Goal: Transaction & Acquisition: Purchase product/service

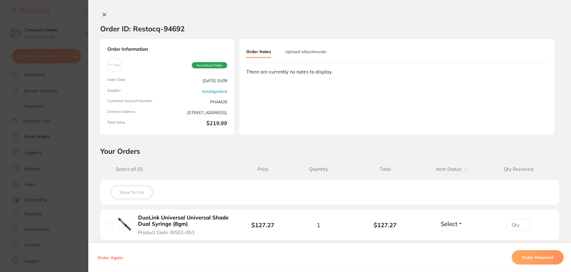
click at [101, 13] on button at bounding box center [104, 15] width 8 height 6
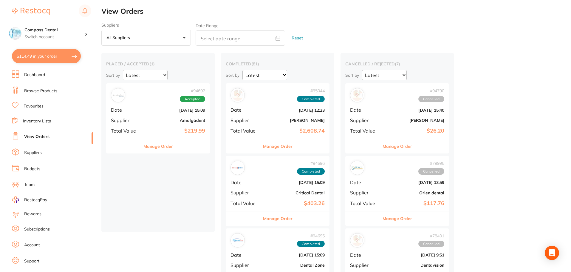
click at [43, 89] on link "Browse Products" at bounding box center [40, 91] width 33 height 6
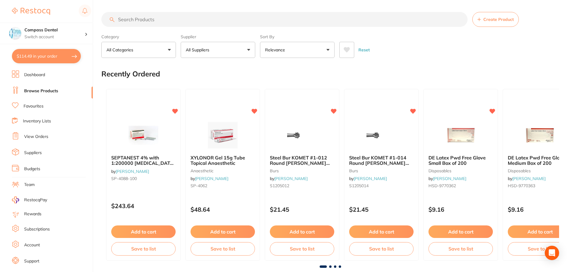
click at [191, 18] on input "search" at bounding box center [284, 19] width 366 height 15
type input "MTA"
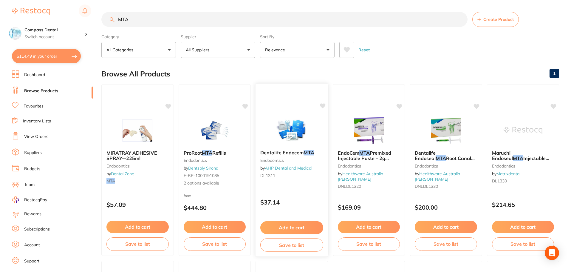
click at [296, 153] on span "Dentalife Endocem" at bounding box center [281, 152] width 43 height 6
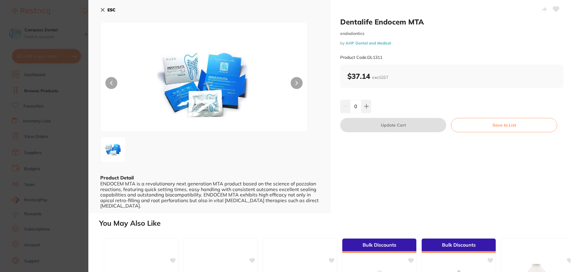
click at [298, 80] on button at bounding box center [296, 83] width 12 height 12
click at [297, 83] on icon at bounding box center [296, 83] width 2 height 4
click at [189, 82] on img at bounding box center [204, 84] width 124 height 94
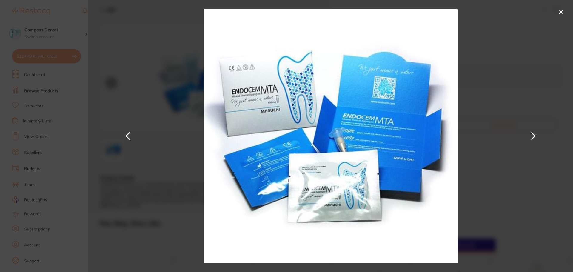
click at [538, 133] on button at bounding box center [533, 136] width 14 height 136
click at [534, 135] on button at bounding box center [533, 136] width 14 height 136
click at [535, 134] on button at bounding box center [533, 136] width 14 height 136
click at [563, 13] on button at bounding box center [561, 12] width 10 height 10
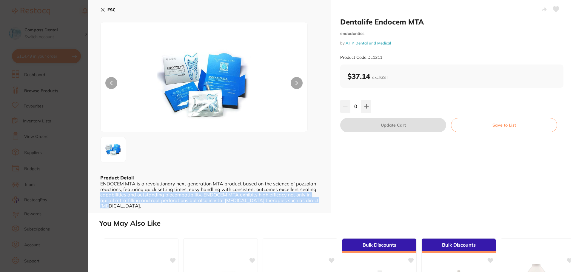
scroll to position [0, 0]
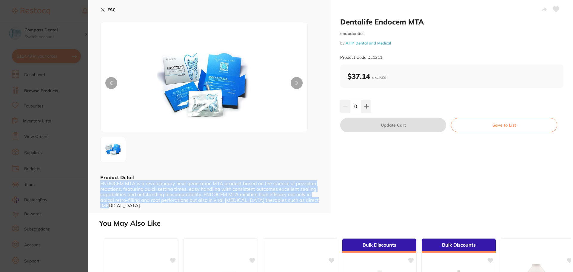
drag, startPoint x: 122, startPoint y: 208, endPoint x: 93, endPoint y: 183, distance: 38.1
click at [93, 183] on div "ESC Product Detail ENDOCEM MTA is a revolutionary next generation MTA product b…" at bounding box center [209, 106] width 242 height 213
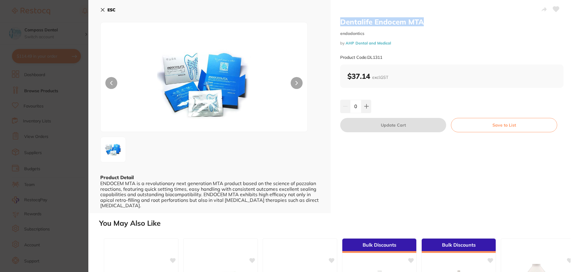
drag, startPoint x: 429, startPoint y: 21, endPoint x: 340, endPoint y: 23, distance: 89.2
click at [340, 23] on h2 "Dentalife Endocem MTA" at bounding box center [451, 21] width 223 height 9
copy h2 "Dentalife Endocem MTA"
click at [296, 80] on button at bounding box center [296, 83] width 12 height 12
click at [432, 40] on div "Dentalife Endocem MTA endodontics by AHP Dental and Medical Product Code: DL1311" at bounding box center [451, 40] width 223 height 47
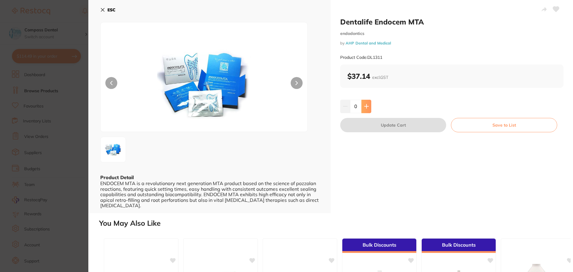
click at [366, 107] on icon at bounding box center [366, 106] width 5 height 5
type input "1"
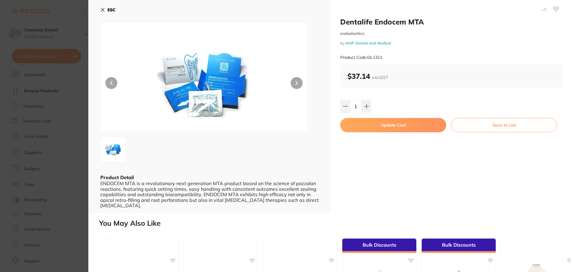
click at [392, 123] on button "Update Cart" at bounding box center [393, 125] width 106 height 14
checkbox input "false"
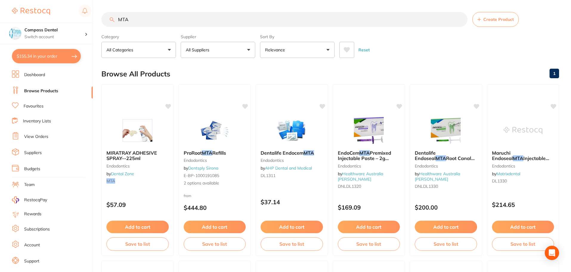
click at [248, 52] on button "All Suppliers" at bounding box center [218, 50] width 75 height 16
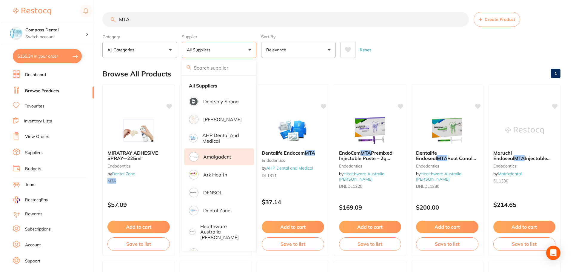
scroll to position [30, 0]
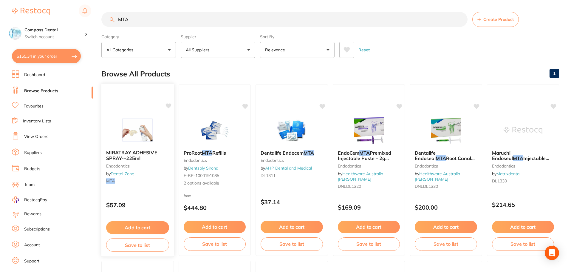
click at [143, 124] on img at bounding box center [137, 130] width 39 height 30
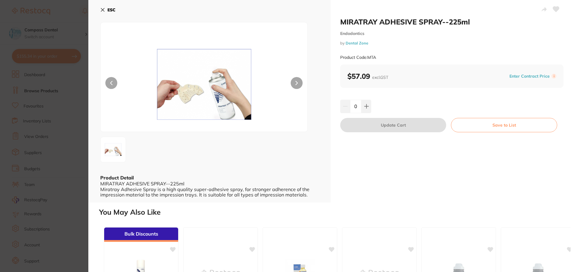
click at [101, 8] on icon at bounding box center [102, 9] width 5 height 5
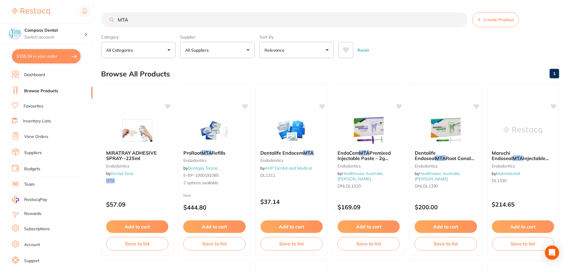
scroll to position [1, 0]
click at [216, 124] on img at bounding box center [214, 130] width 39 height 30
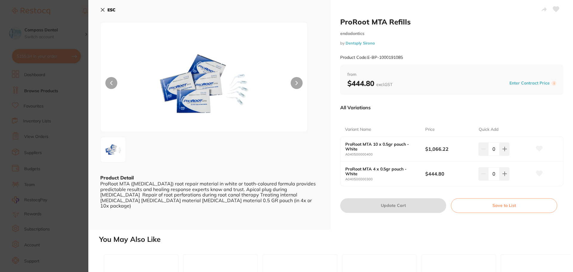
click at [297, 79] on button at bounding box center [296, 83] width 12 height 12
click at [102, 10] on icon at bounding box center [102, 9] width 5 height 5
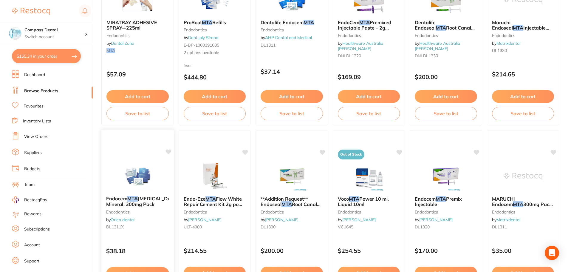
scroll to position [120, 0]
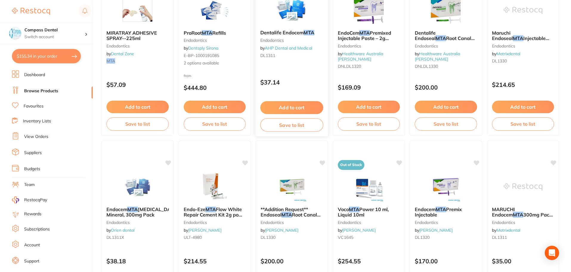
click at [280, 40] on small "endodontics" at bounding box center [291, 40] width 63 height 5
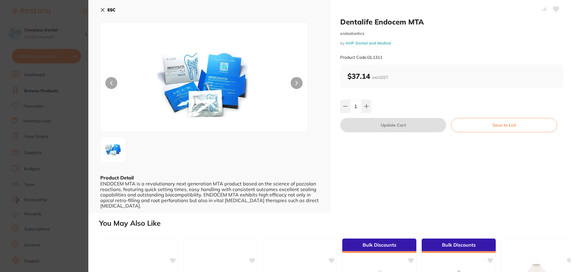
click at [97, 4] on div "ESC Product Detail ENDOCEM MTA is a revolutionary next generation MTA product b…" at bounding box center [209, 106] width 242 height 213
click at [103, 11] on icon at bounding box center [102, 9] width 5 height 5
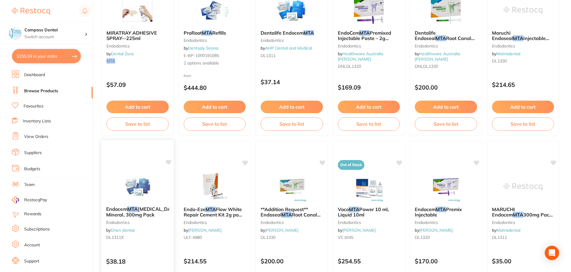
click at [130, 188] on img at bounding box center [137, 186] width 39 height 30
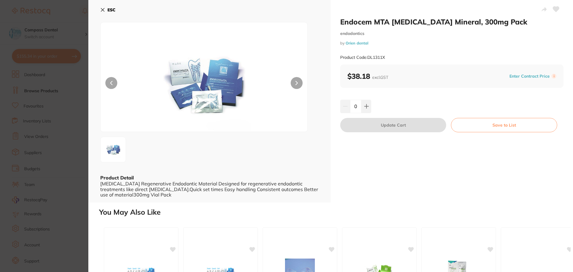
click at [294, 84] on button at bounding box center [296, 83] width 12 height 12
click at [555, 10] on icon at bounding box center [556, 9] width 6 height 5
